Goal: Find specific fact: Find specific fact

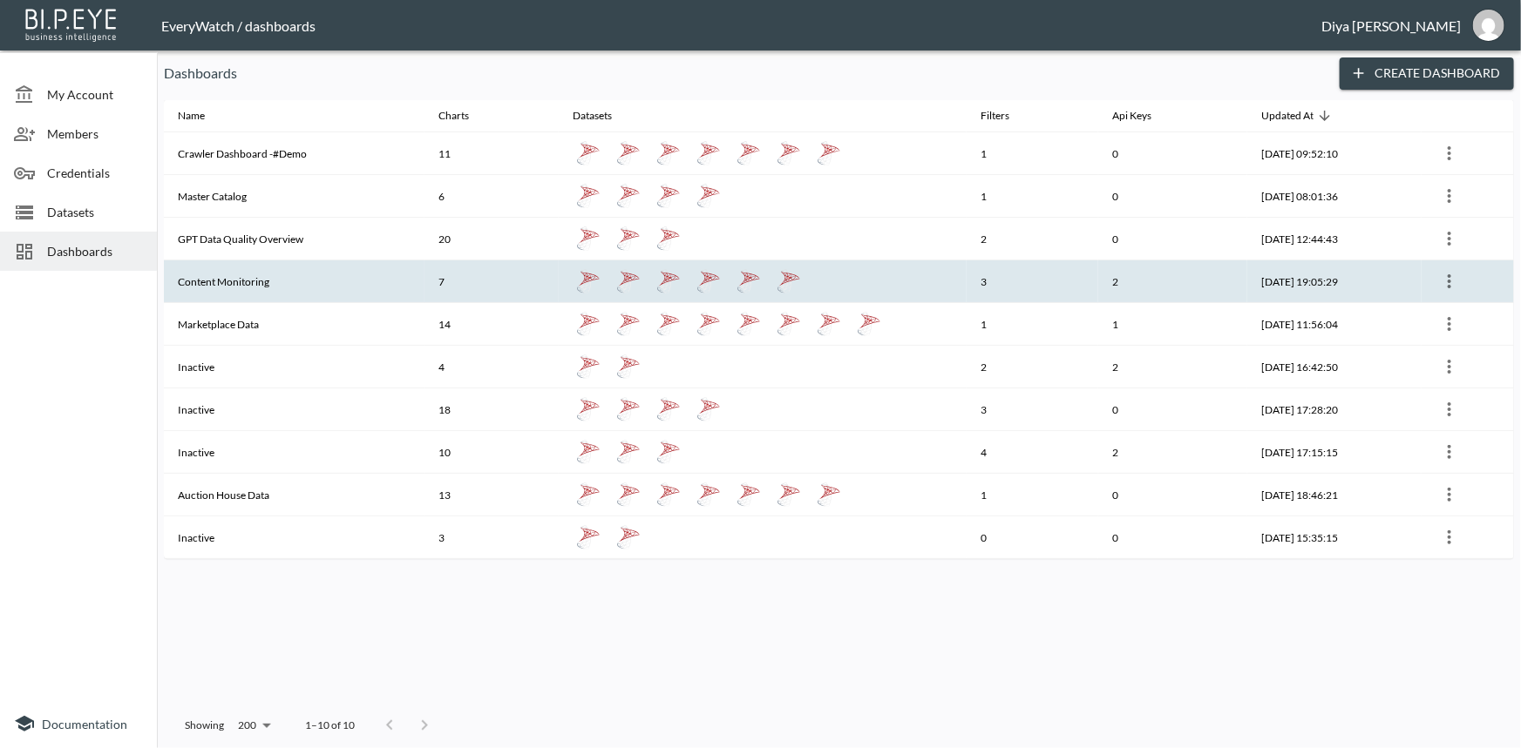
click at [230, 286] on th "Content Monitoring" at bounding box center [294, 282] width 261 height 43
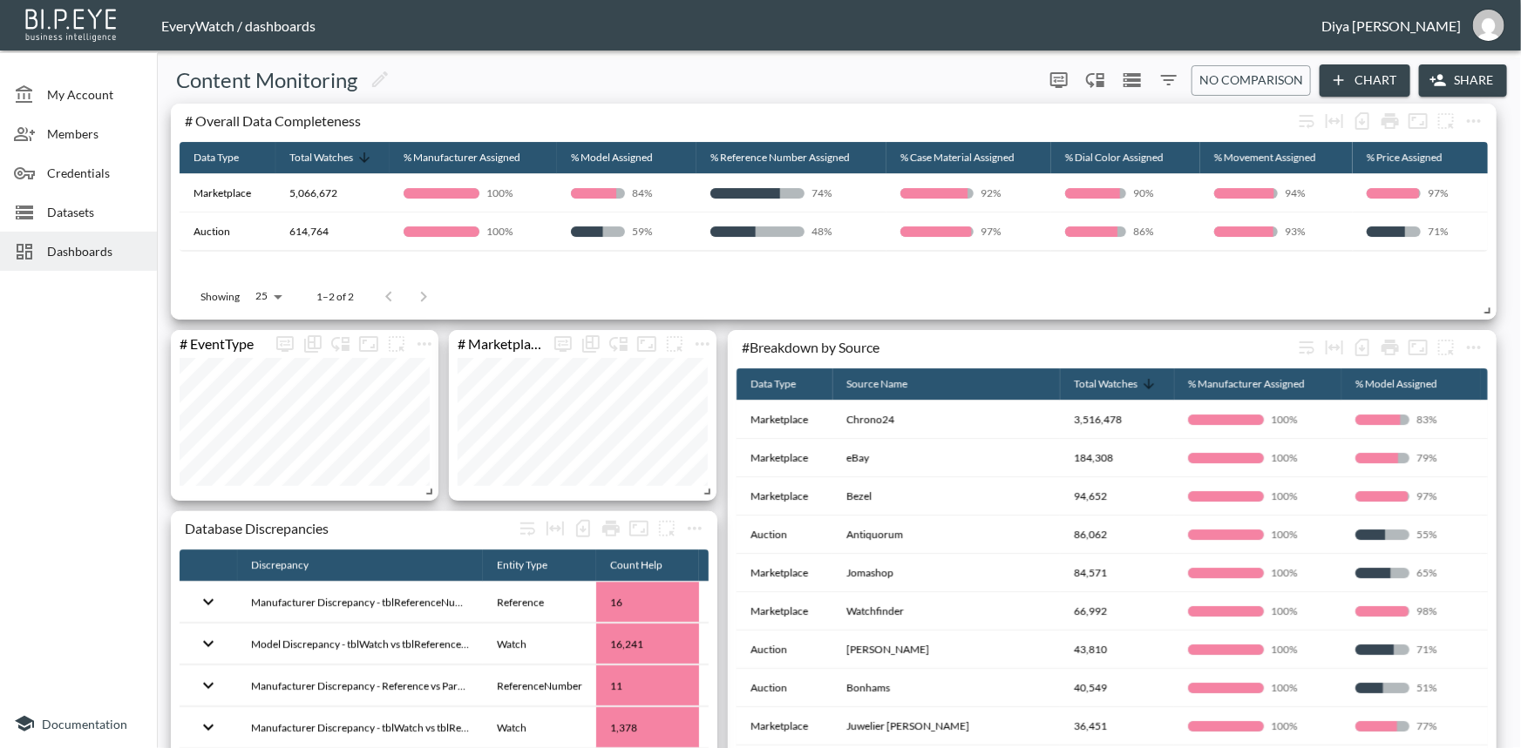
scroll to position [158, 0]
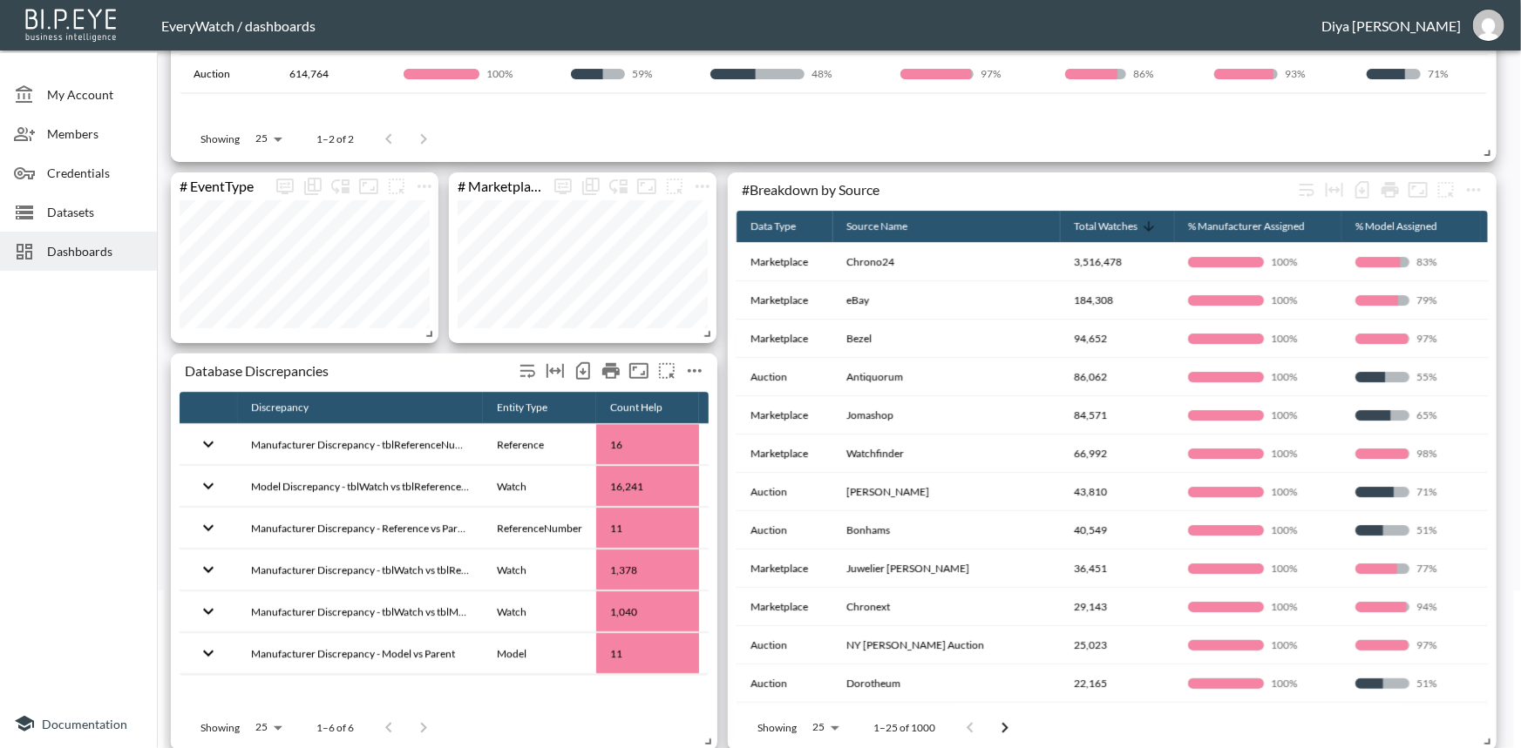
click at [696, 369] on icon "more" at bounding box center [694, 371] width 21 height 21
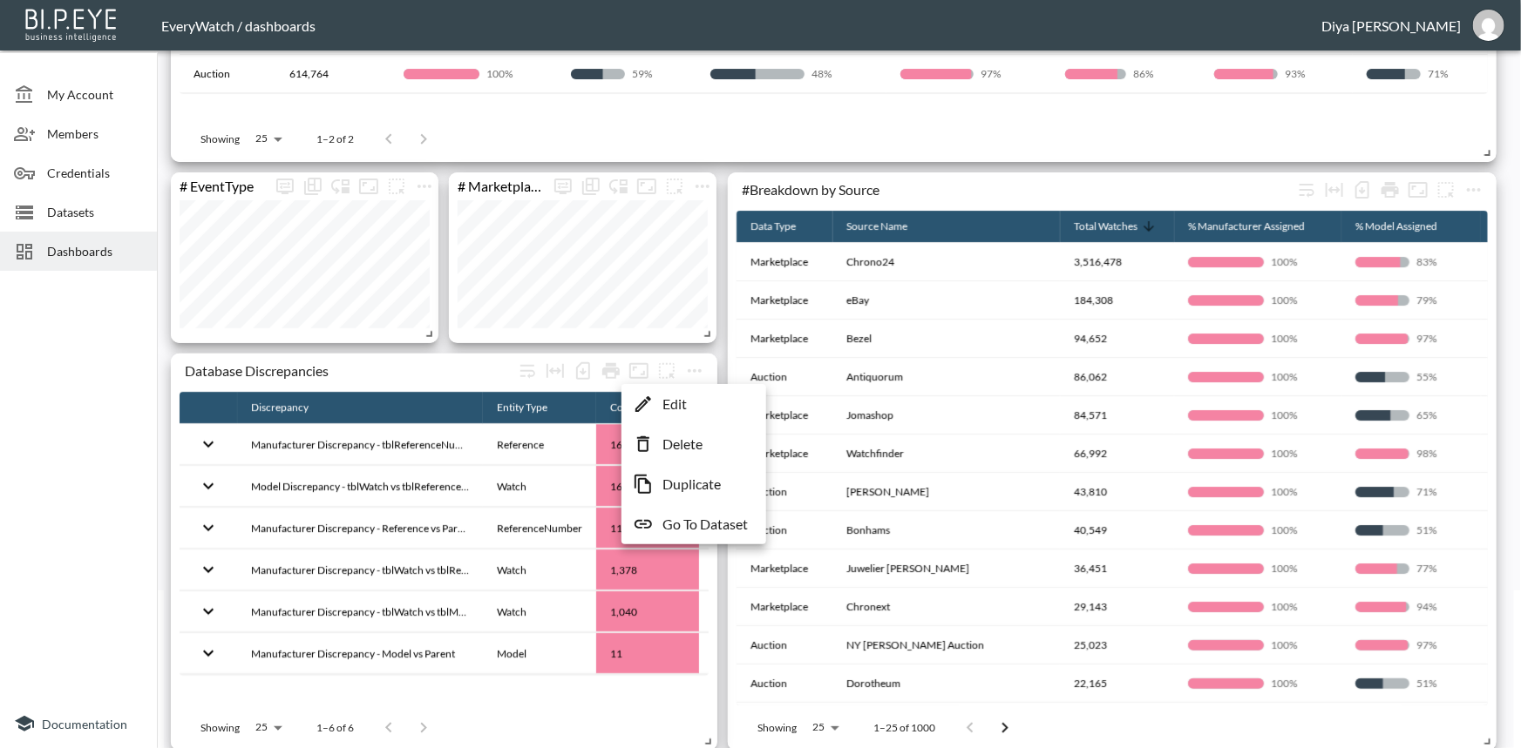
click at [688, 403] on li "Edit" at bounding box center [694, 404] width 136 height 31
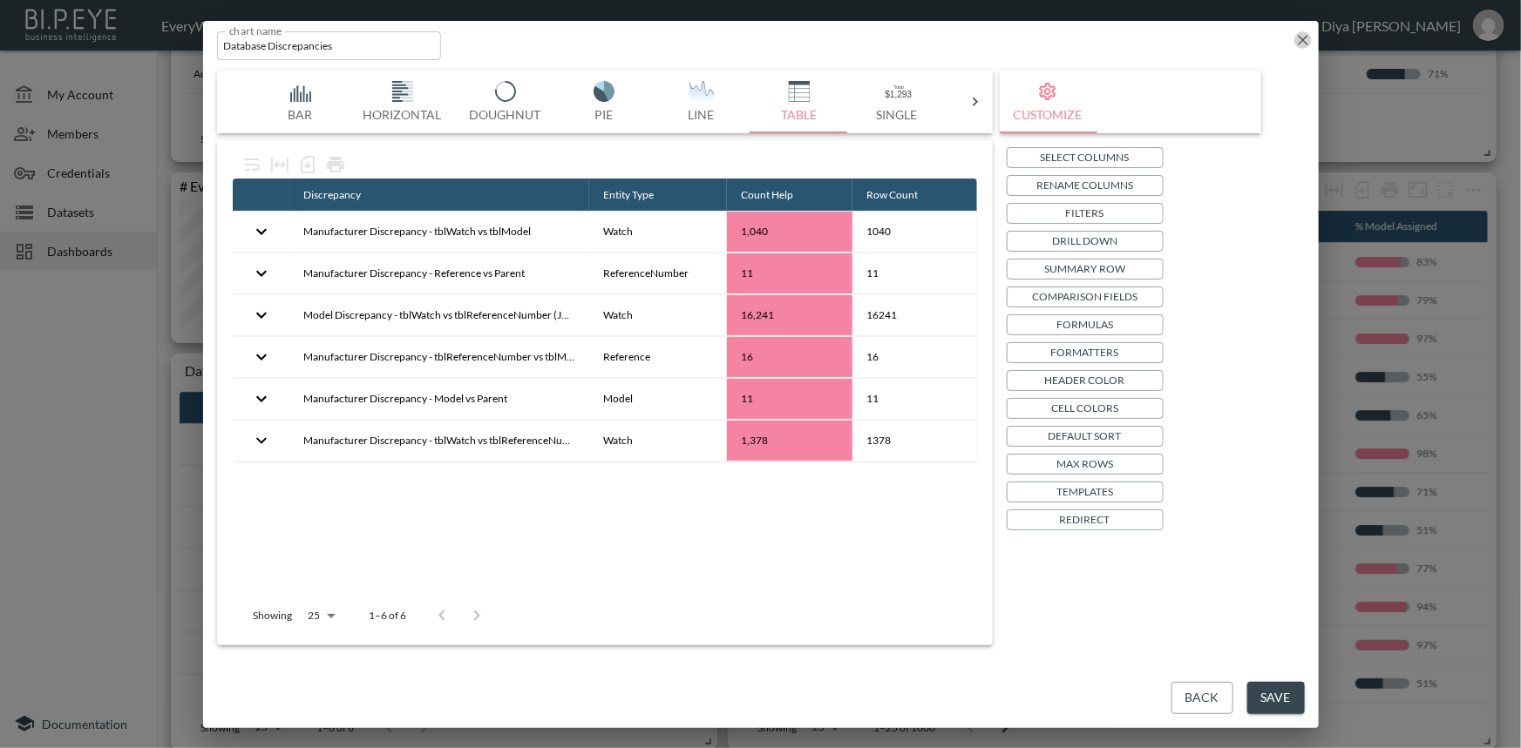
click at [1302, 37] on icon "button" at bounding box center [1302, 39] width 17 height 17
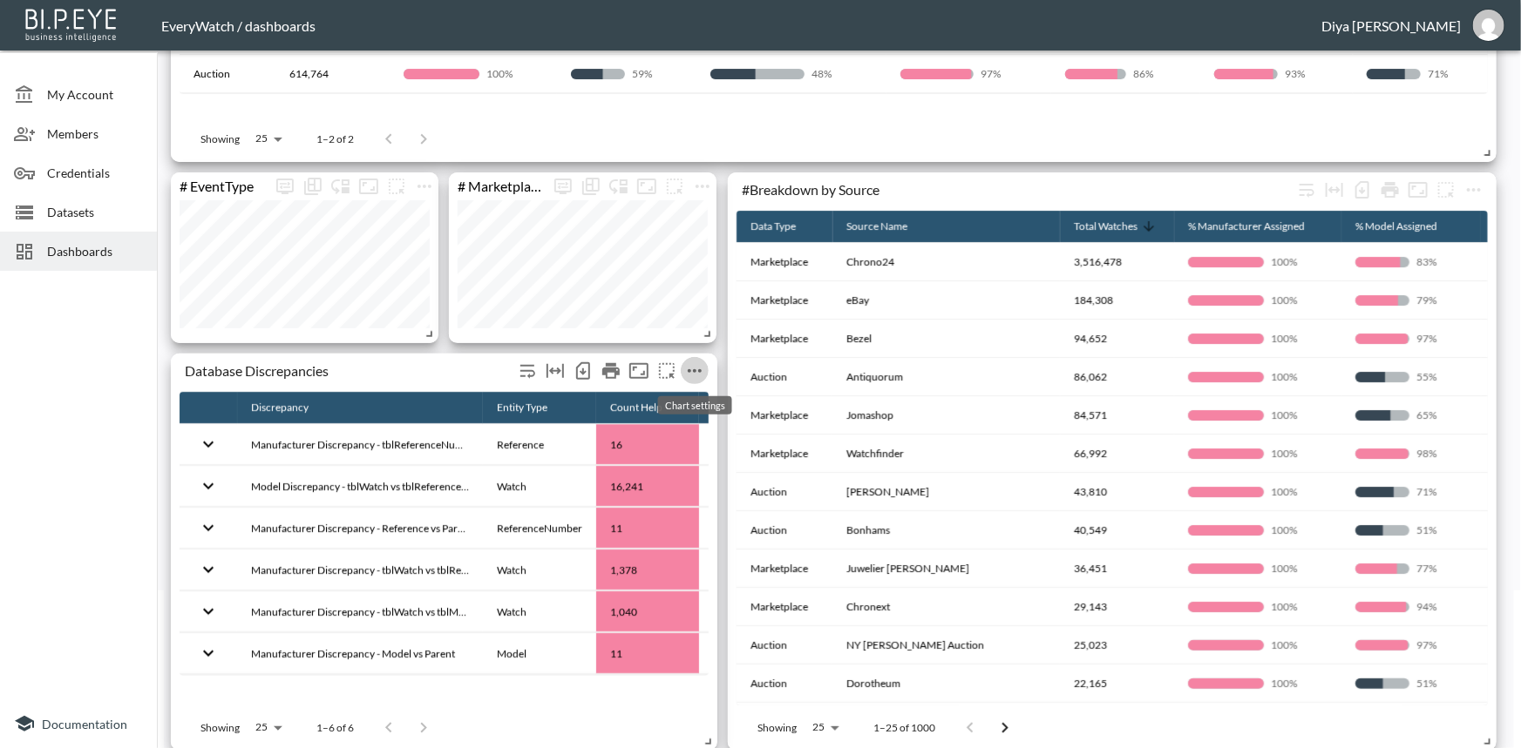
click at [699, 374] on icon "more" at bounding box center [694, 371] width 21 height 21
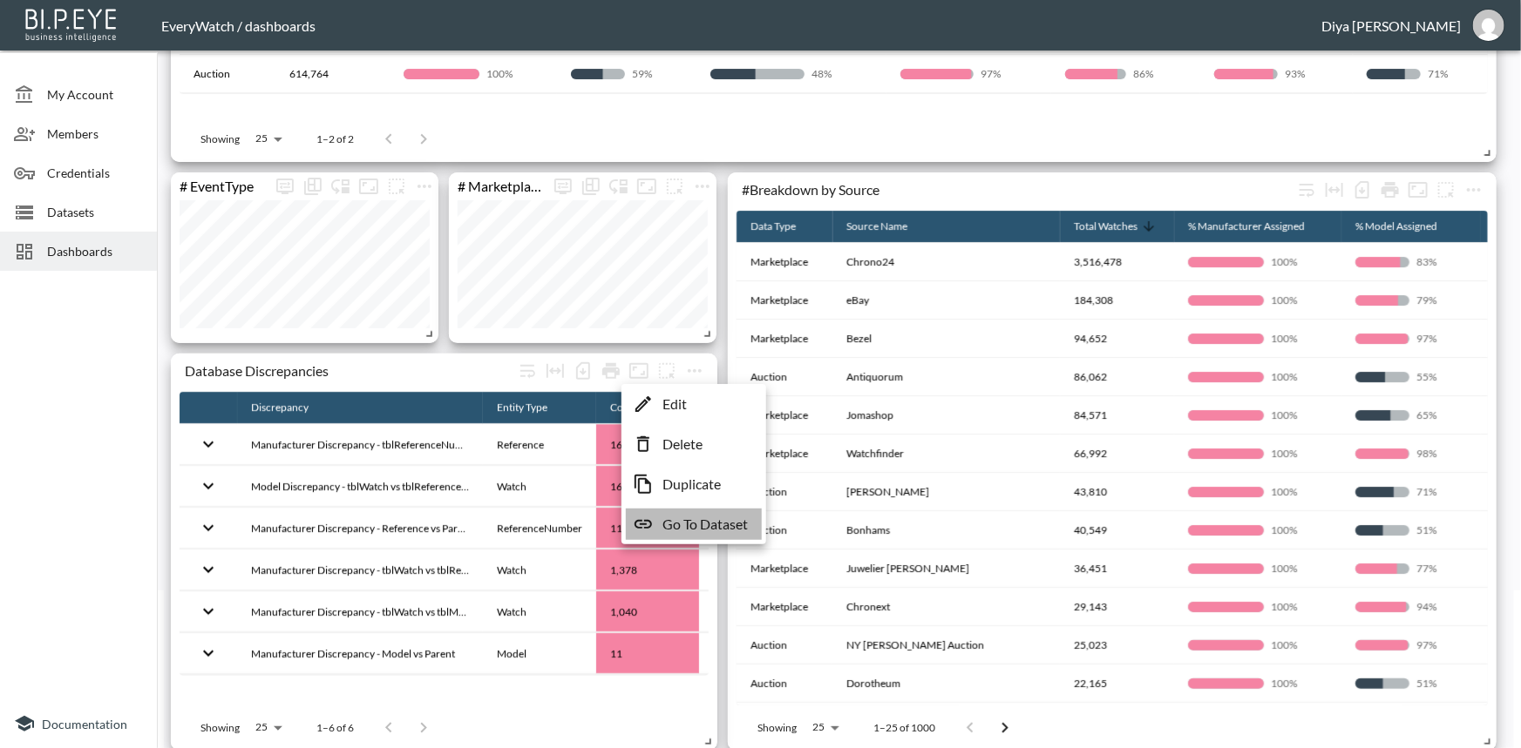
click at [682, 522] on p "Go To Dataset" at bounding box center [704, 524] width 85 height 21
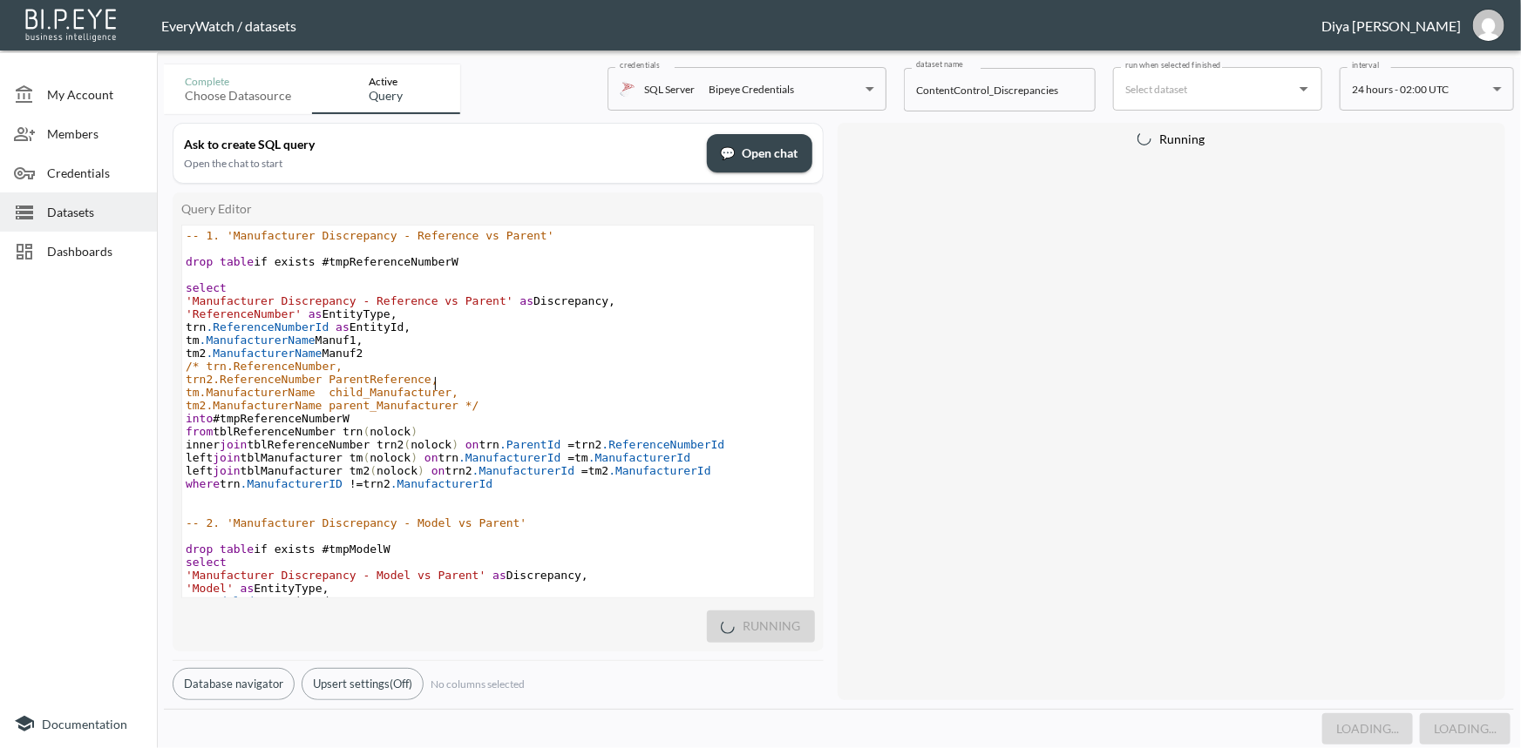
click at [524, 380] on pre "trn2.ReferenceNumber ParentReference," at bounding box center [498, 379] width 632 height 13
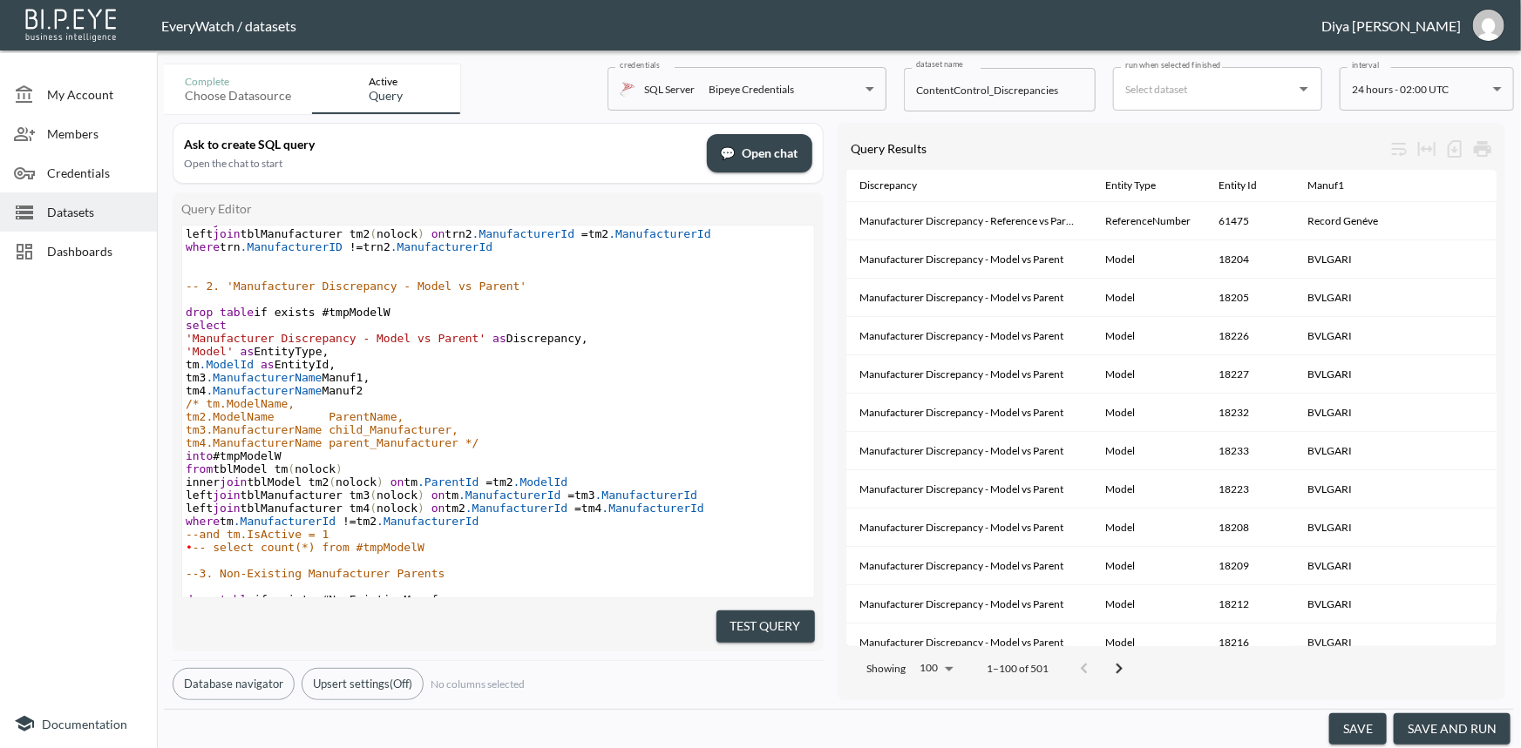
scroll to position [239, 0]
click at [104, 213] on span "Datasets" at bounding box center [95, 212] width 96 height 18
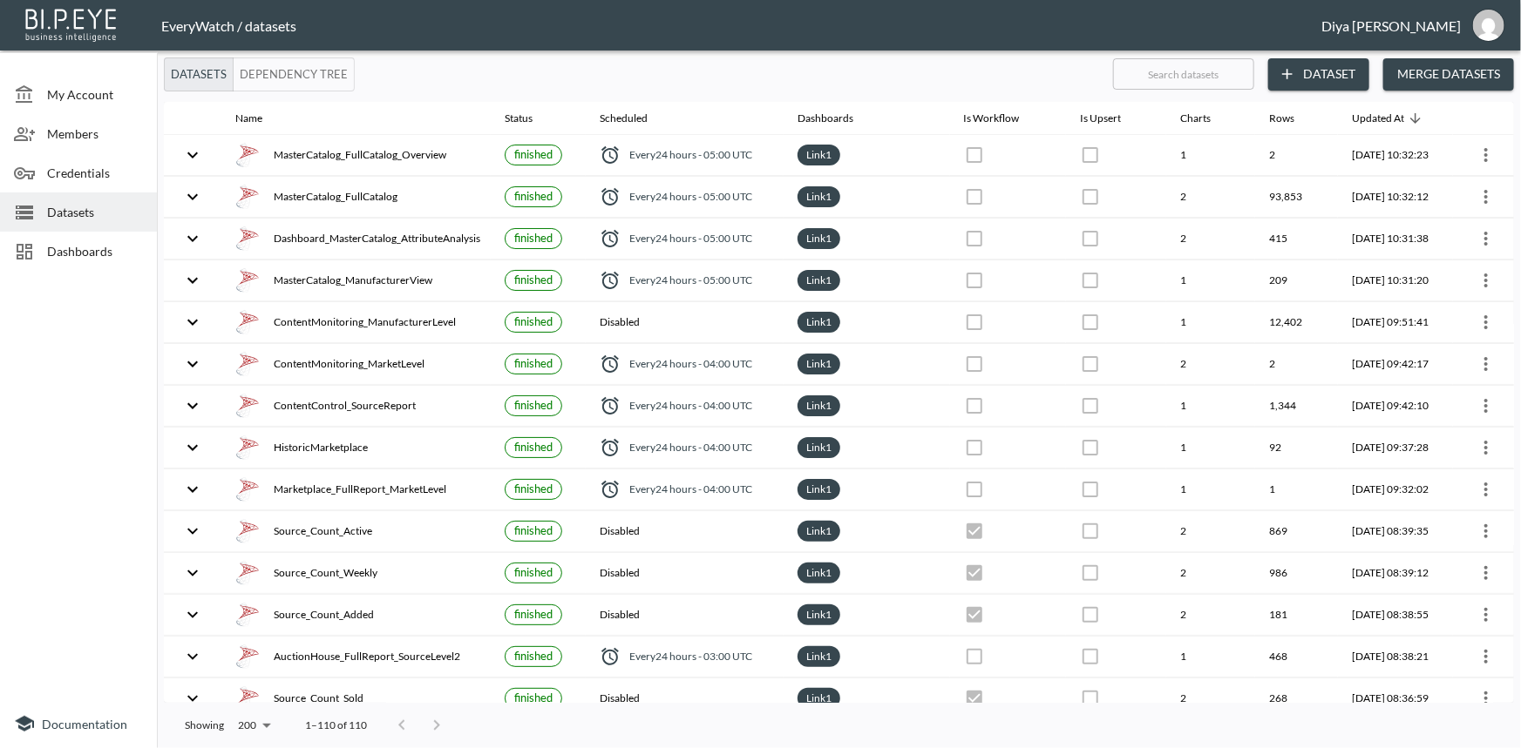
click at [85, 252] on span "Dashboards" at bounding box center [95, 251] width 96 height 18
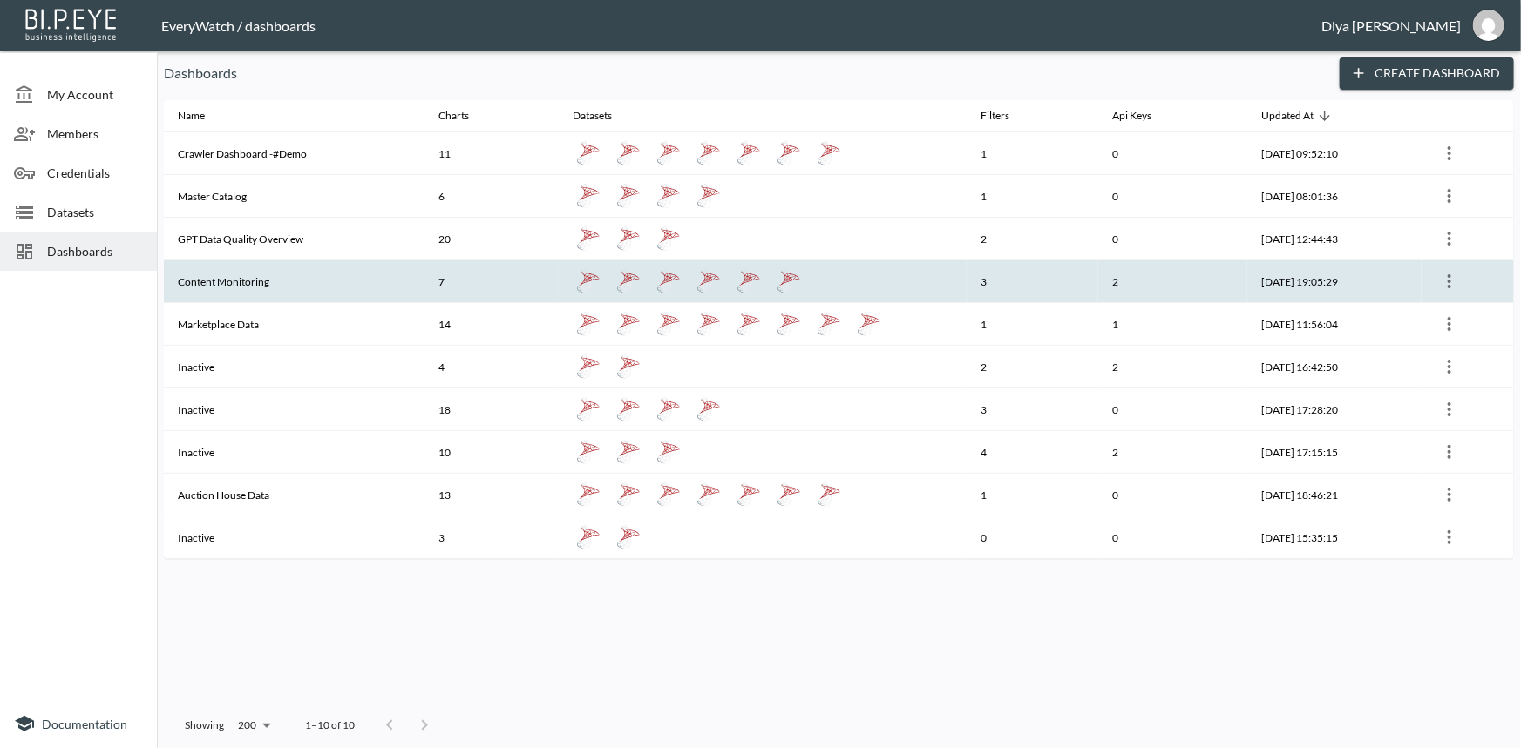
click at [249, 281] on th "Content Monitoring" at bounding box center [294, 282] width 261 height 43
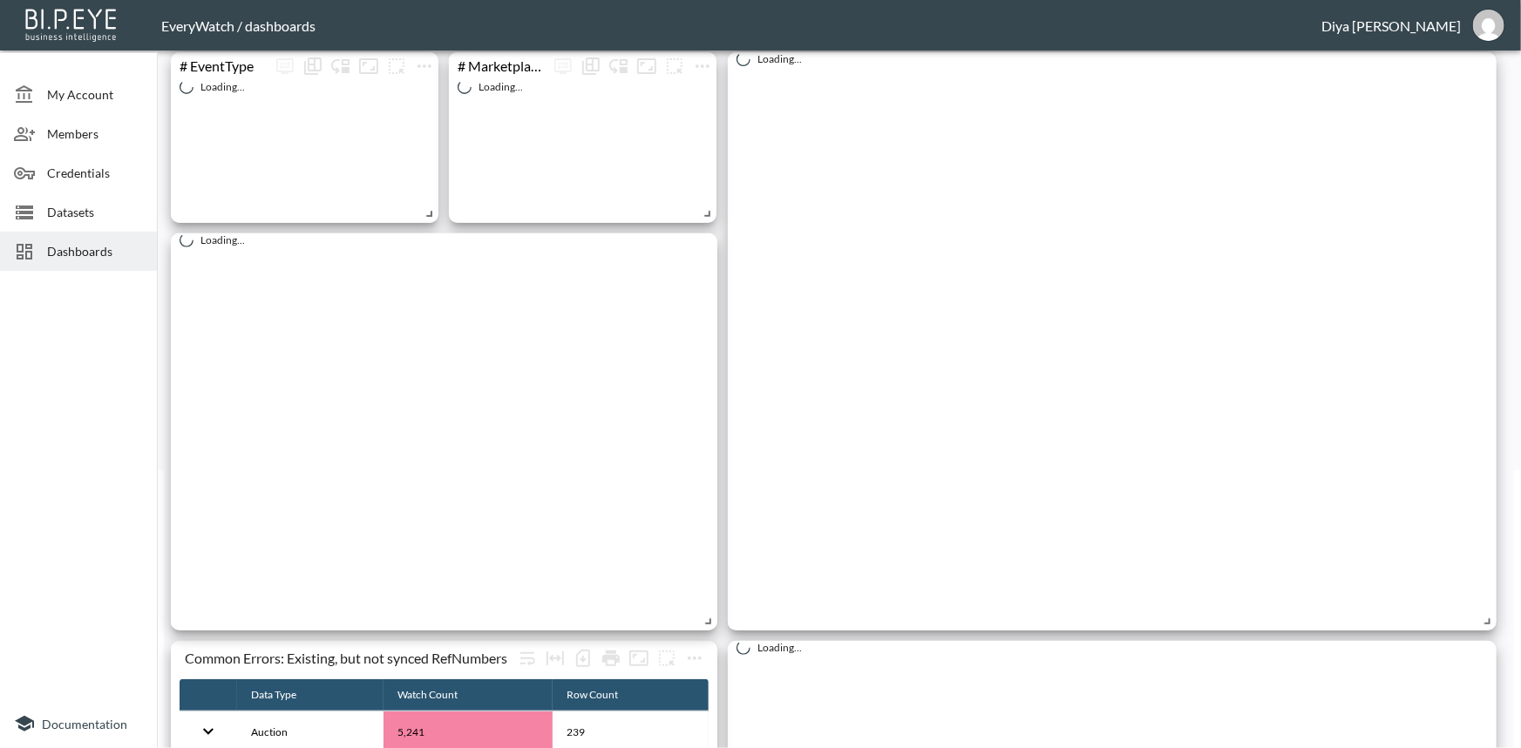
scroll to position [396, 0]
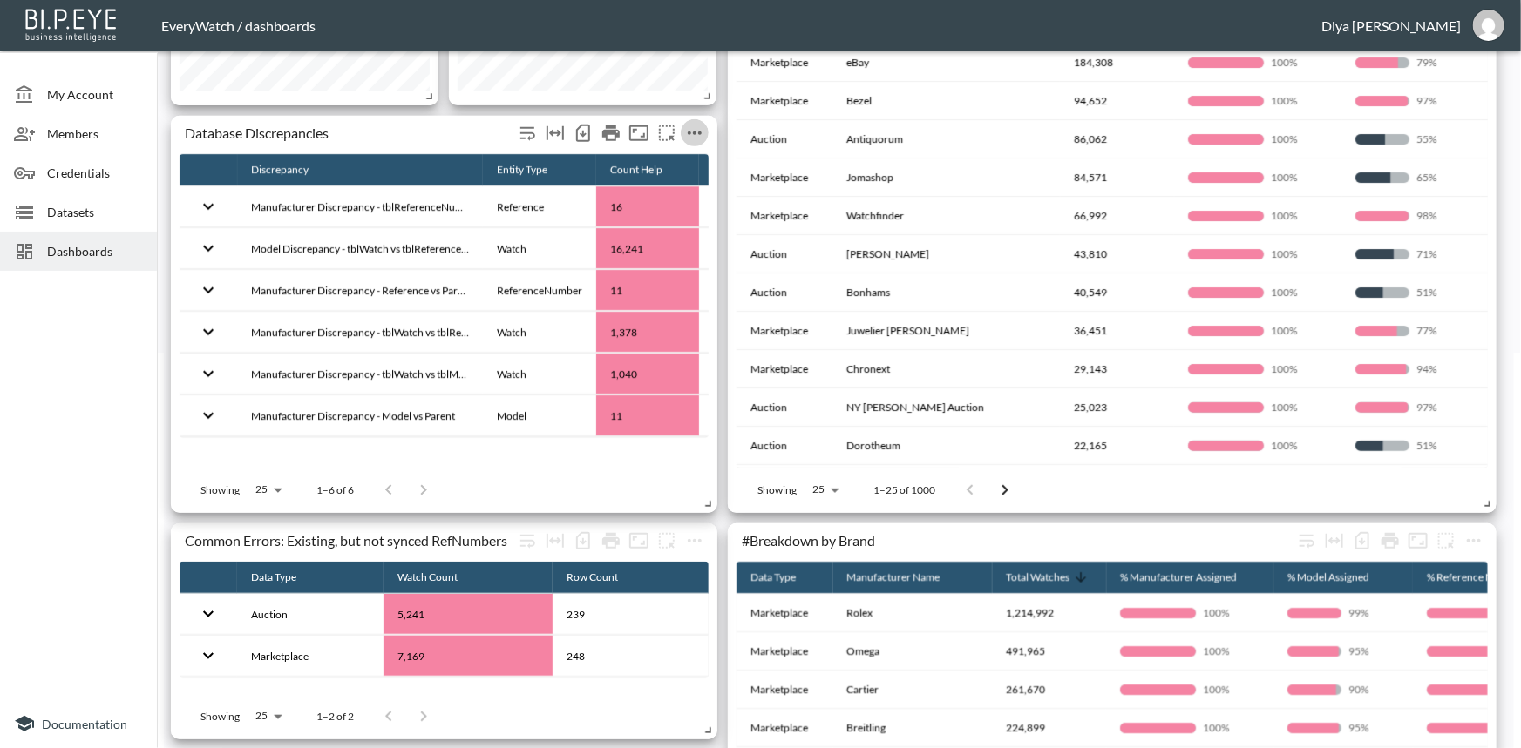
click at [699, 132] on icon "more" at bounding box center [694, 133] width 14 height 3
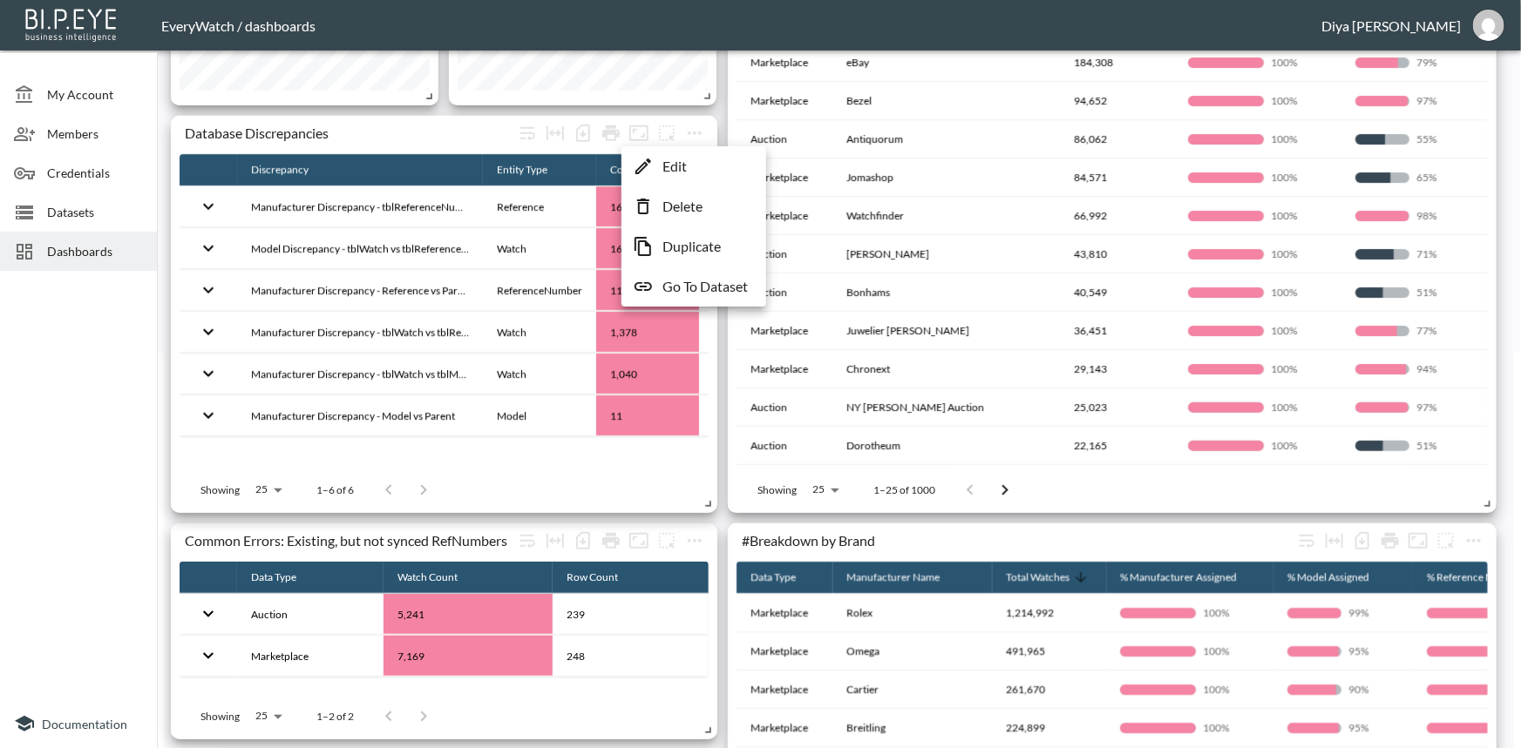
click at [692, 287] on p "Go To Dataset" at bounding box center [704, 286] width 85 height 21
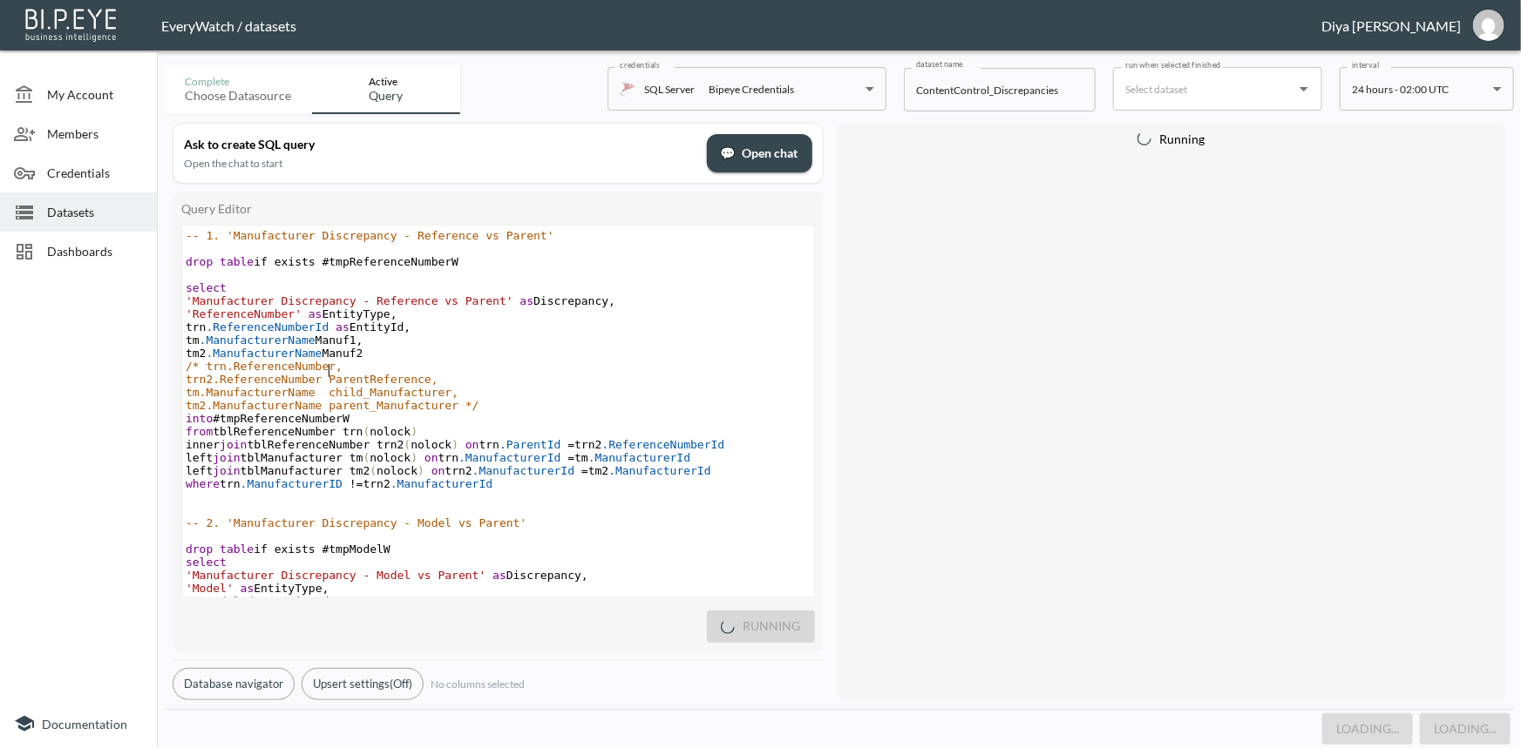
click at [442, 370] on pre "/* trn.ReferenceNumber," at bounding box center [498, 366] width 632 height 13
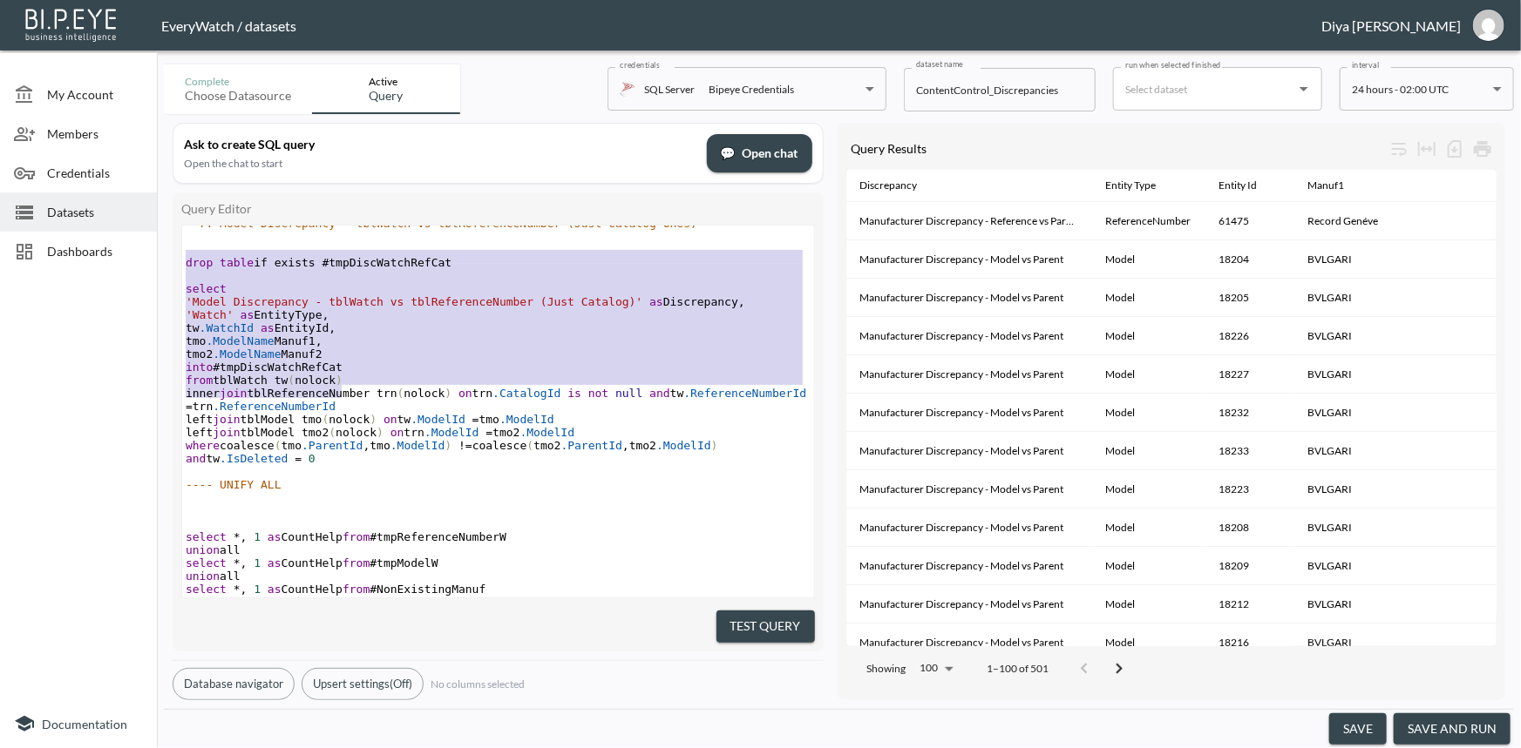
type textarea "drop table if exists #tmpDiscWatchRefCat select 'Model Discrepancy - tblWatch v…"
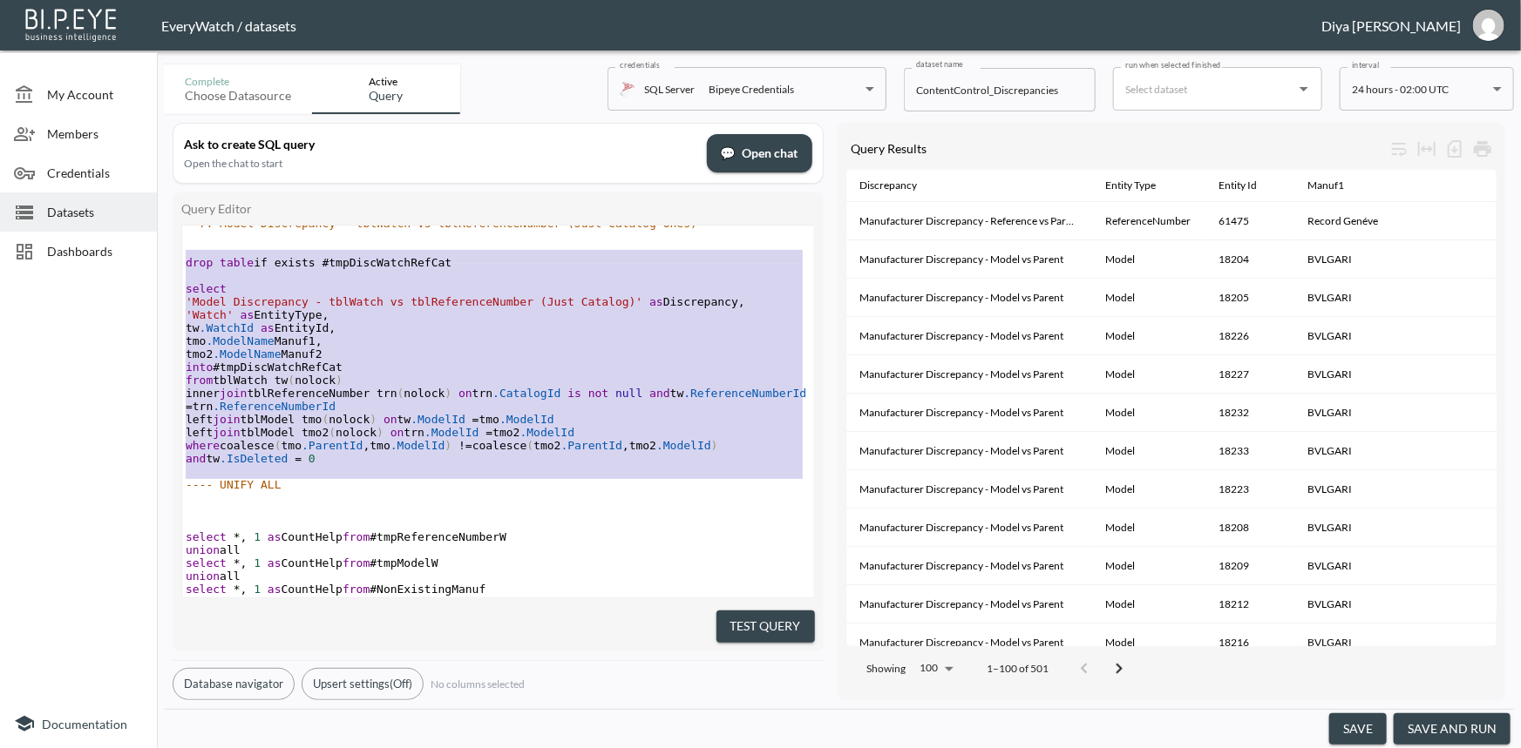
drag, startPoint x: 317, startPoint y: 332, endPoint x: 471, endPoint y: 480, distance: 213.8
click at [471, 480] on div "'Manufacturer Discrepancy - tblReferenceNumber vs tblModel' as Discrepancy , 'R…" at bounding box center [498, 354] width 632 height 693
click at [71, 246] on span "Dashboards" at bounding box center [95, 251] width 96 height 18
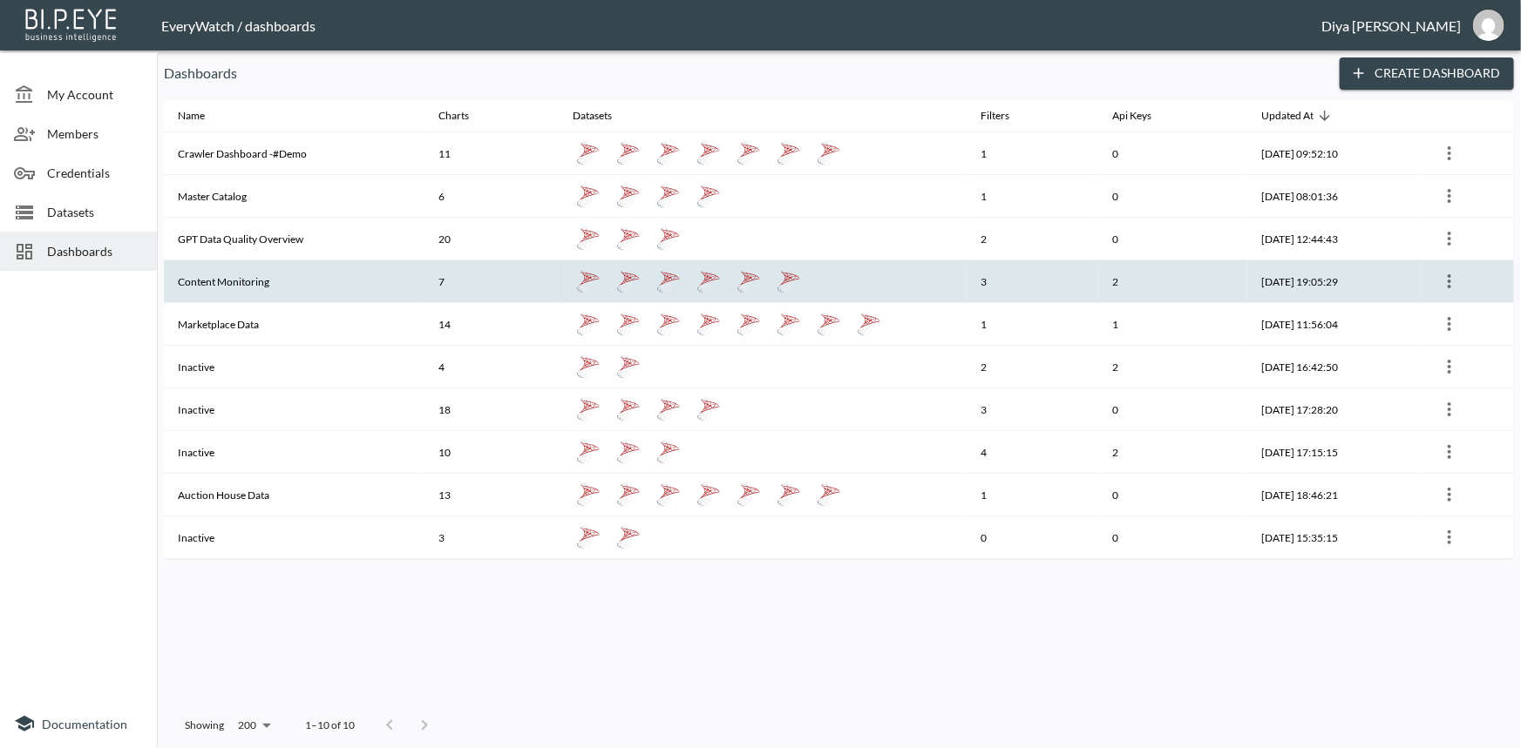
click at [252, 273] on th "Content Monitoring" at bounding box center [294, 282] width 261 height 43
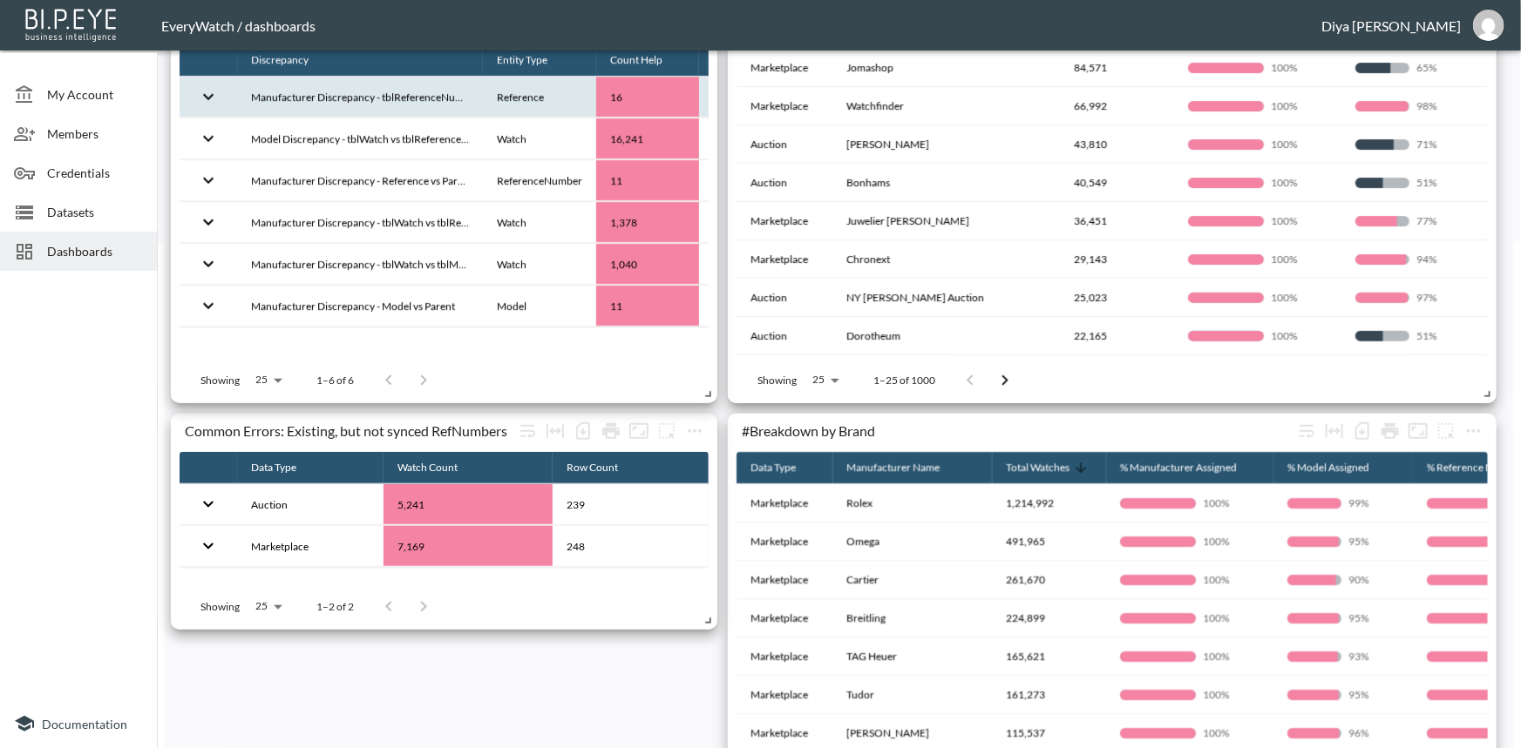
scroll to position [316, 0]
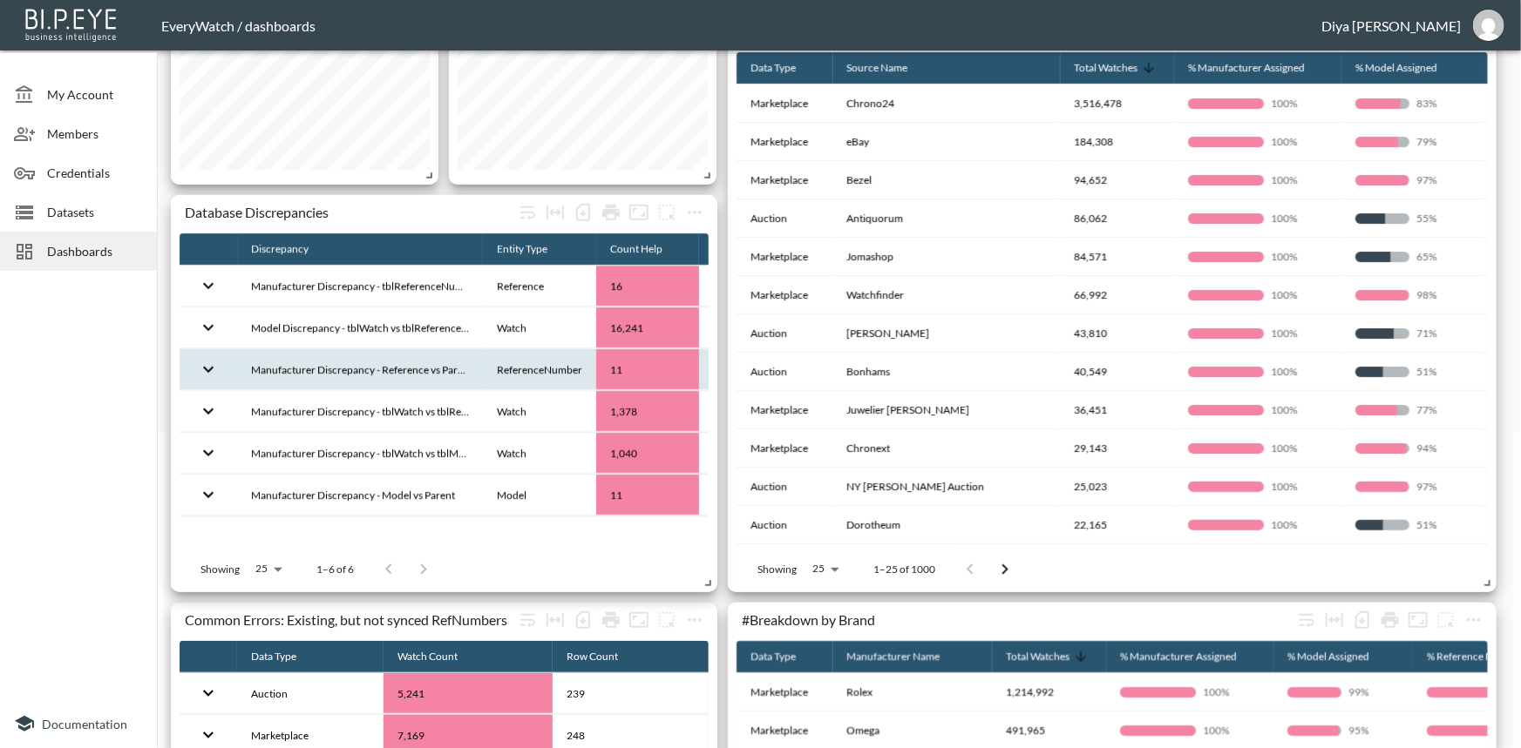
click at [417, 366] on th "Manufacturer Discrepancy - Reference vs Parent" at bounding box center [360, 369] width 246 height 41
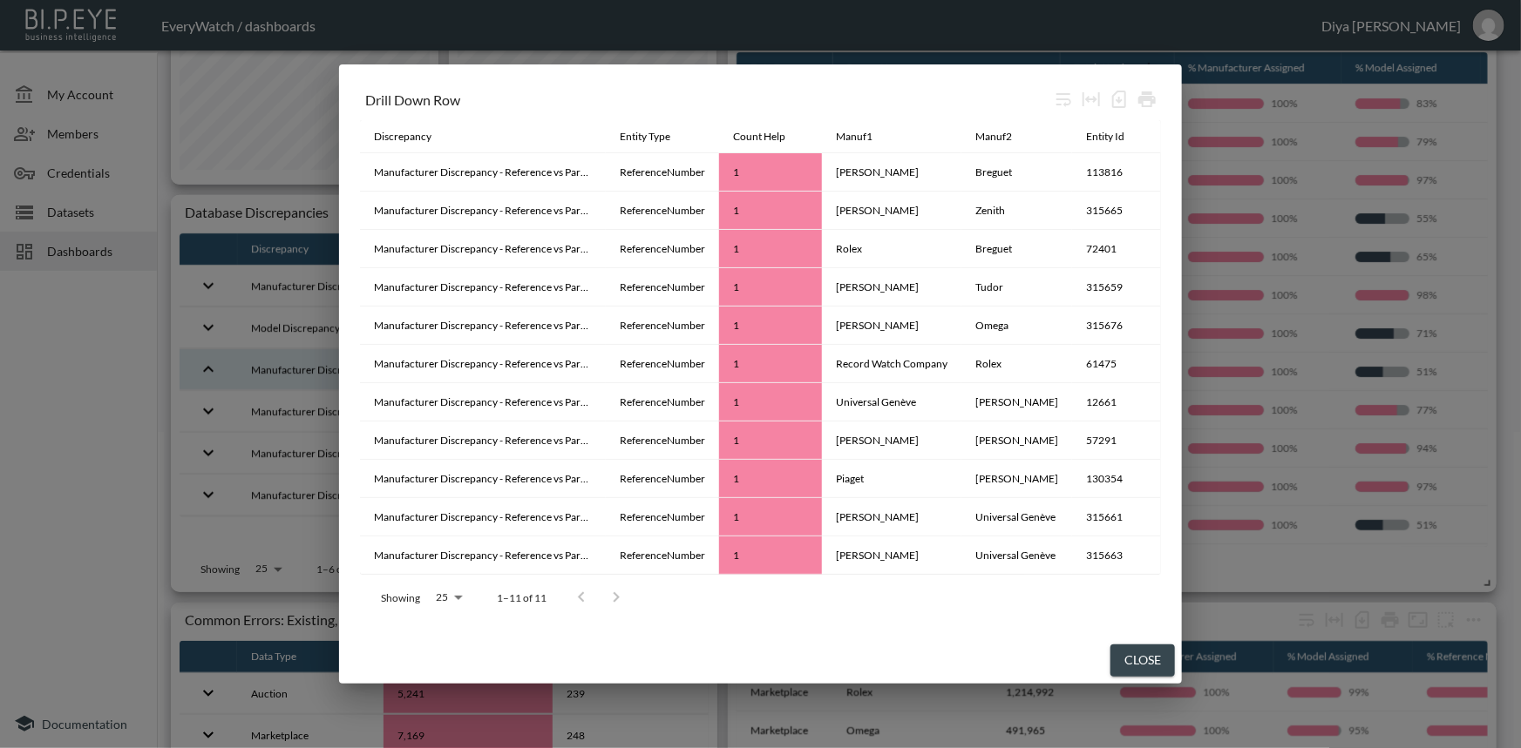
click at [1141, 641] on div "Close" at bounding box center [760, 661] width 843 height 46
click at [1148, 657] on button "Close" at bounding box center [1142, 661] width 64 height 32
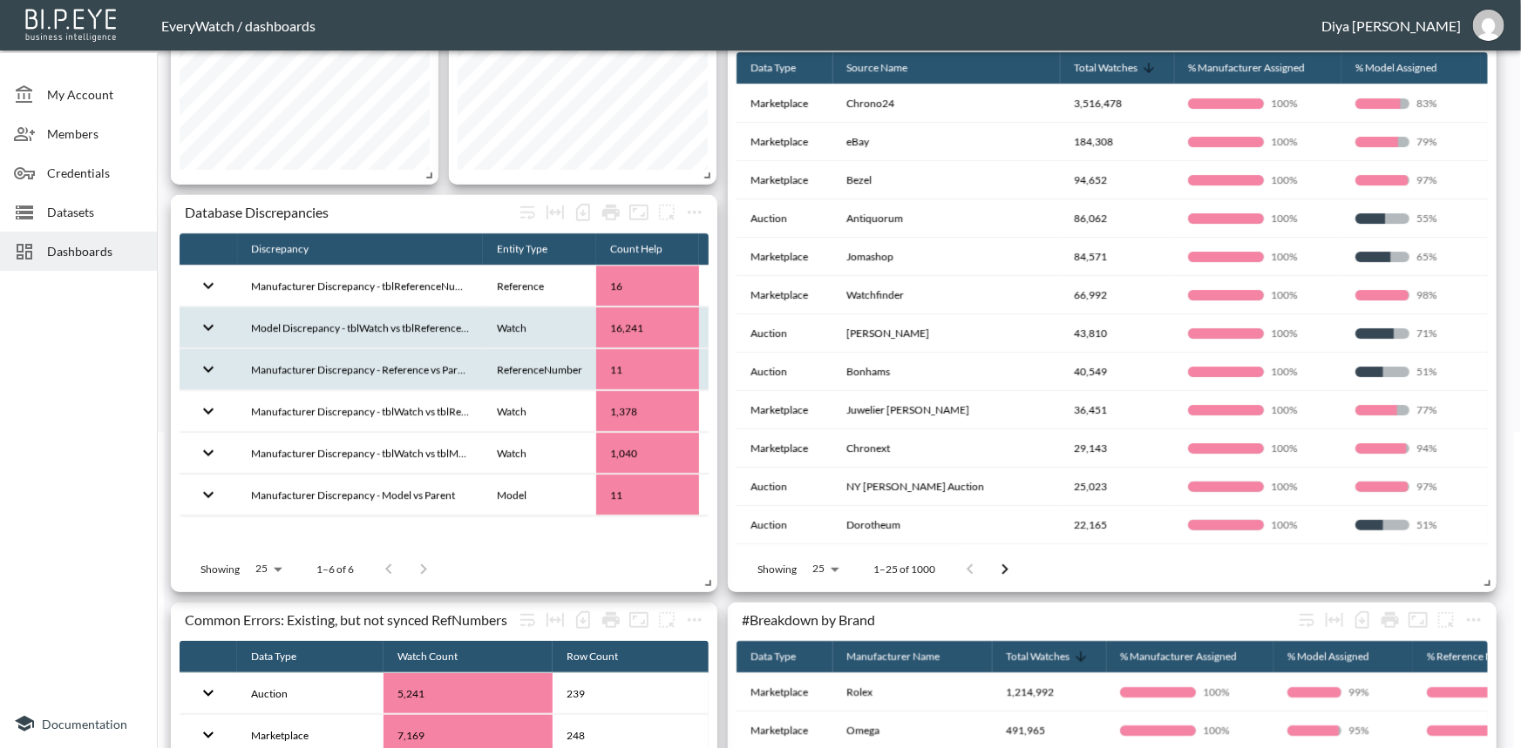
click at [226, 326] on td at bounding box center [208, 328] width 58 height 41
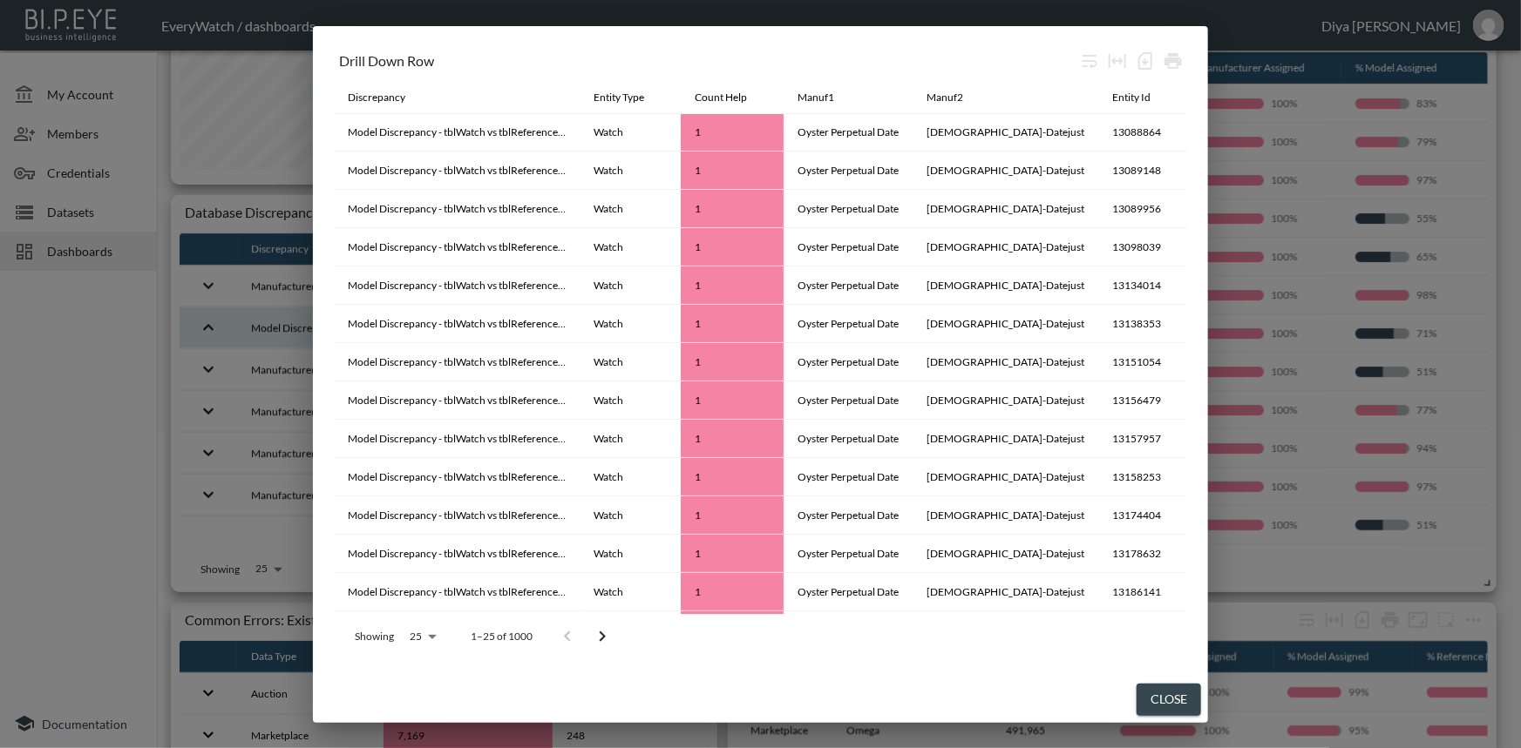
scroll to position [0, 0]
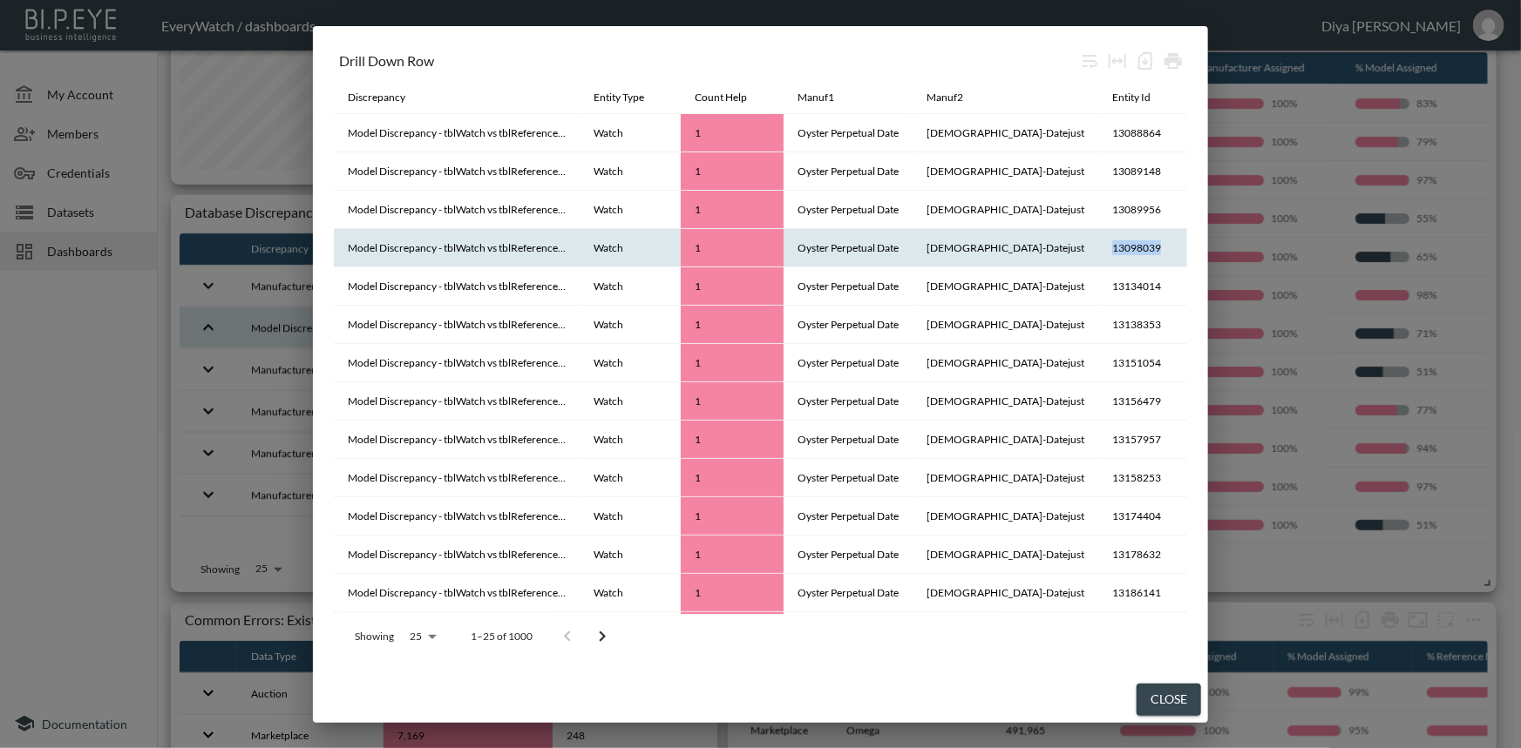
drag, startPoint x: 1115, startPoint y: 246, endPoint x: 1067, endPoint y: 247, distance: 48.0
click at [1098, 247] on th "13098039" at bounding box center [1142, 248] width 89 height 38
copy th "13098039"
